Goal: Find specific page/section: Find specific page/section

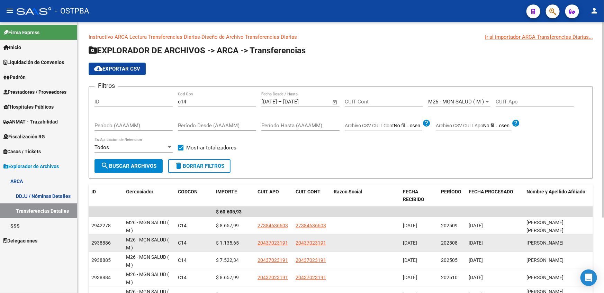
scroll to position [38, 0]
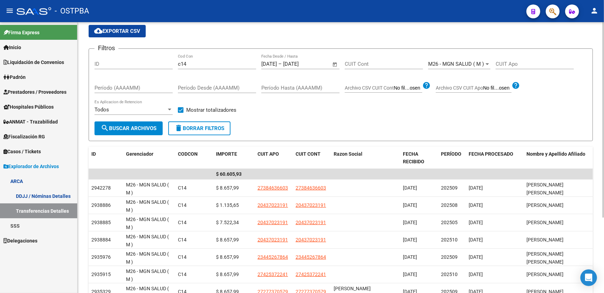
click at [333, 64] on span "Open calendar" at bounding box center [335, 64] width 17 height 17
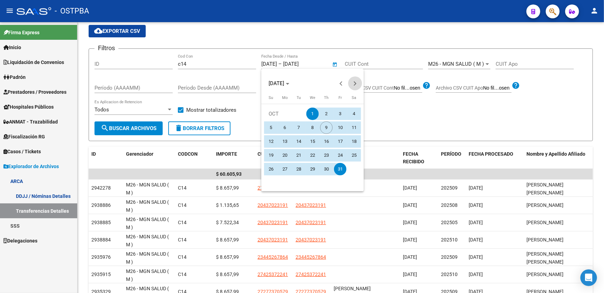
click at [352, 83] on button "Next month" at bounding box center [355, 83] width 14 height 14
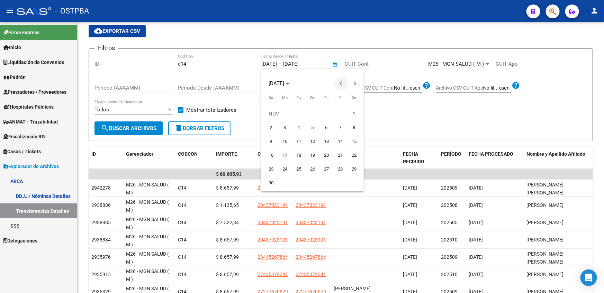
click at [343, 80] on span "Previous month" at bounding box center [341, 83] width 14 height 14
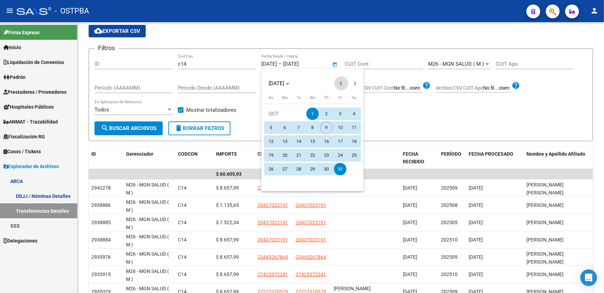
click at [343, 80] on span "Previous month" at bounding box center [341, 83] width 14 height 14
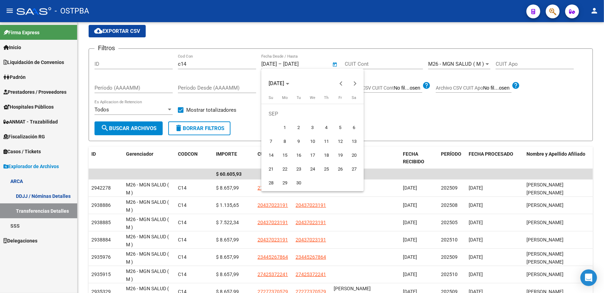
click at [287, 129] on span "1" at bounding box center [285, 127] width 12 height 12
type input "[DATE]"
click at [304, 65] on div at bounding box center [302, 146] width 604 height 293
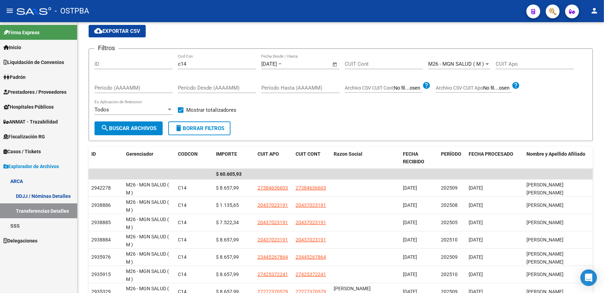
click at [304, 65] on input "text" at bounding box center [300, 64] width 34 height 6
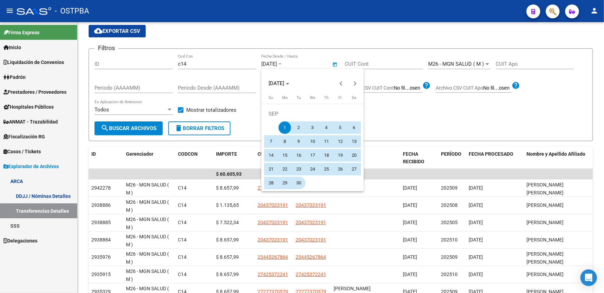
click at [296, 181] on span "30" at bounding box center [298, 183] width 12 height 12
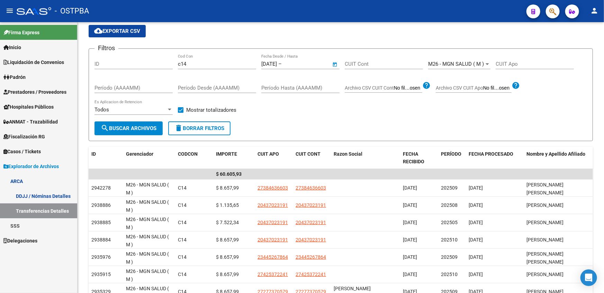
type input "[DATE]"
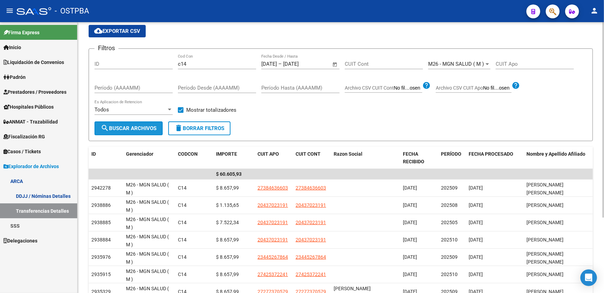
click at [150, 126] on span "search Buscar Archivos" at bounding box center [129, 128] width 56 height 6
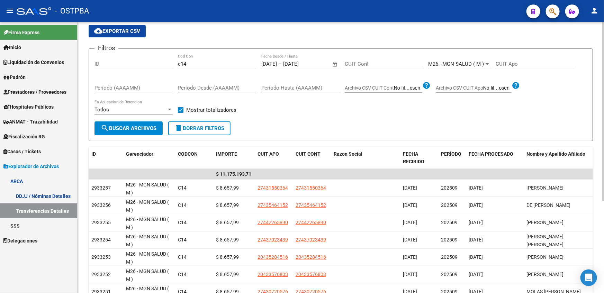
click at [335, 64] on span "Open calendar" at bounding box center [335, 64] width 17 height 17
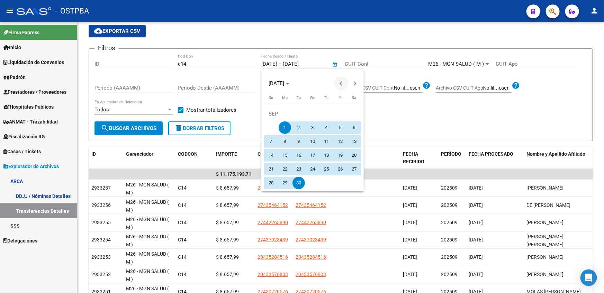
click at [339, 84] on span "Previous month" at bounding box center [341, 83] width 14 height 14
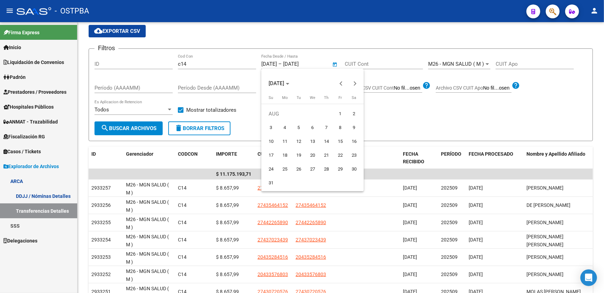
click at [335, 113] on span "1" at bounding box center [340, 114] width 12 height 12
type input "[DATE]"
click at [310, 60] on div at bounding box center [302, 146] width 604 height 293
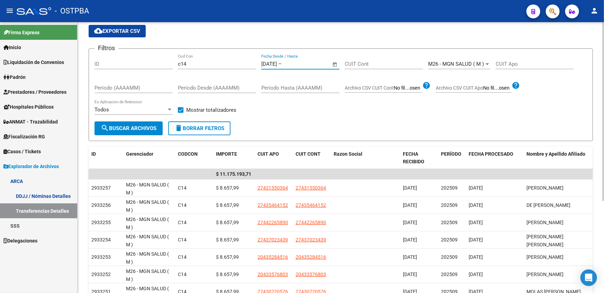
click at [311, 66] on input "text" at bounding box center [300, 64] width 34 height 6
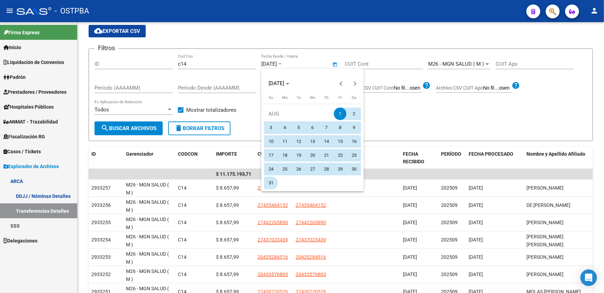
click at [269, 184] on span "31" at bounding box center [271, 183] width 12 height 12
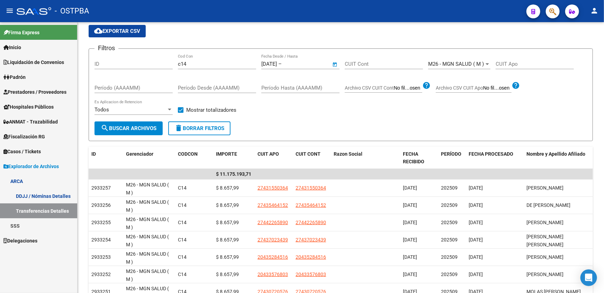
type input "[DATE]"
click at [148, 127] on span "search Buscar Archivos" at bounding box center [129, 128] width 56 height 6
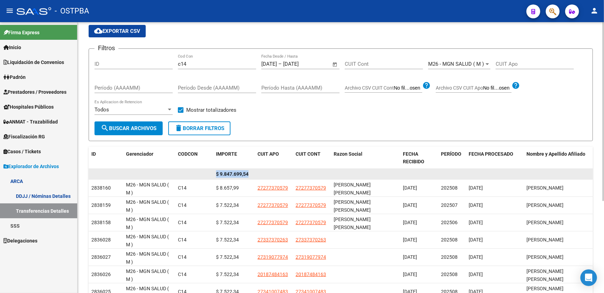
drag, startPoint x: 214, startPoint y: 173, endPoint x: 260, endPoint y: 177, distance: 46.3
click at [260, 177] on div "$ 9.847.699,54" at bounding box center [341, 174] width 504 height 11
copy div "$ 9.847.699,54"
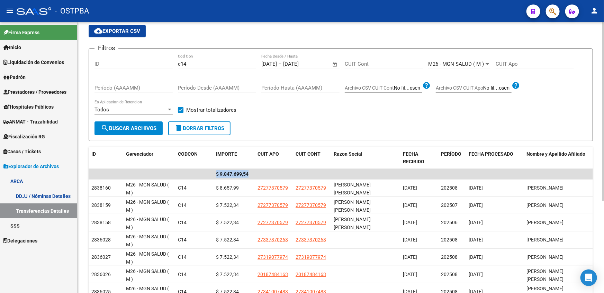
click at [335, 62] on span "Open calendar" at bounding box center [335, 64] width 17 height 17
